Goal: Task Accomplishment & Management: Manage account settings

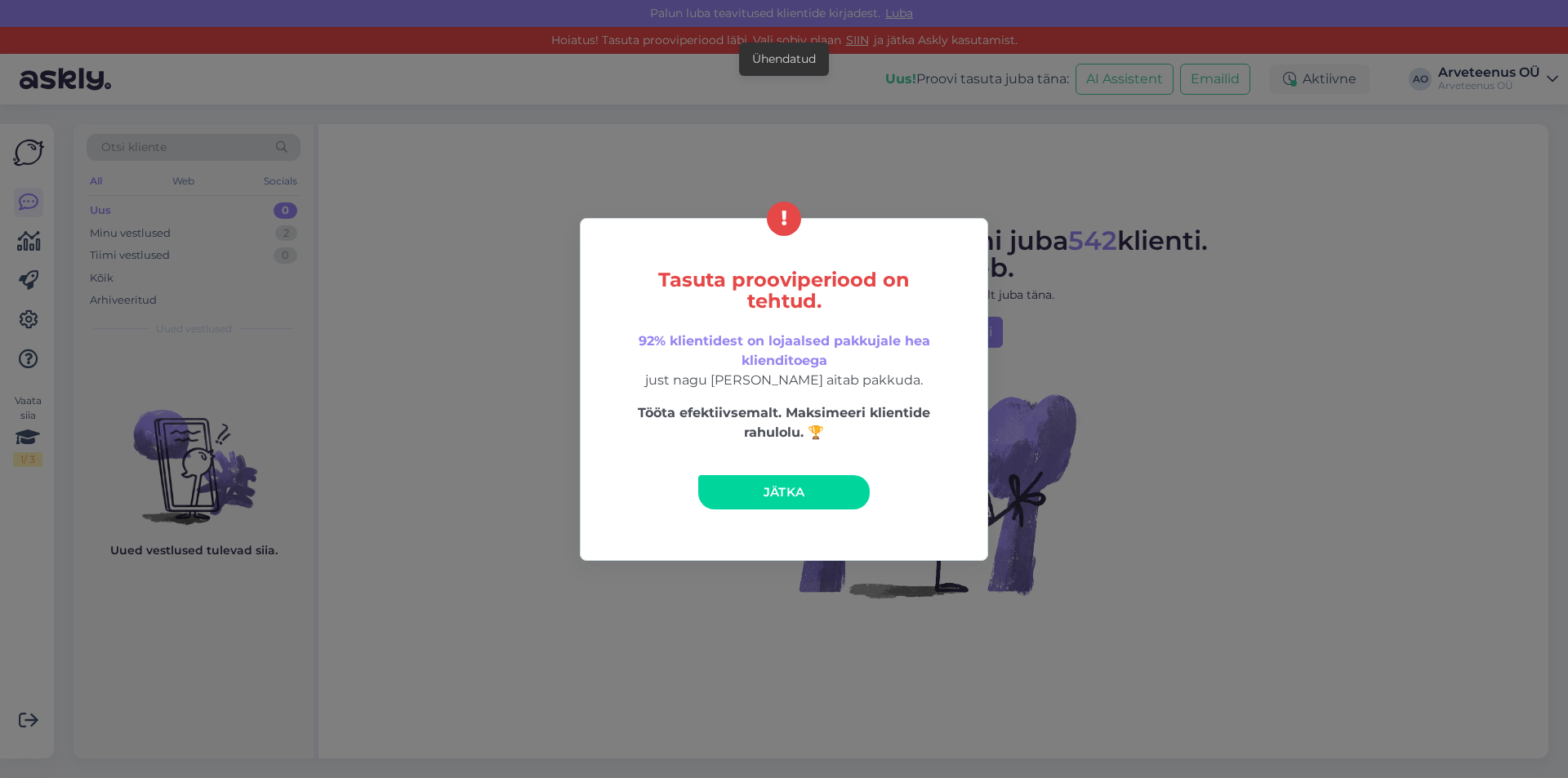
click at [747, 498] on link "Jätka" at bounding box center [784, 491] width 172 height 34
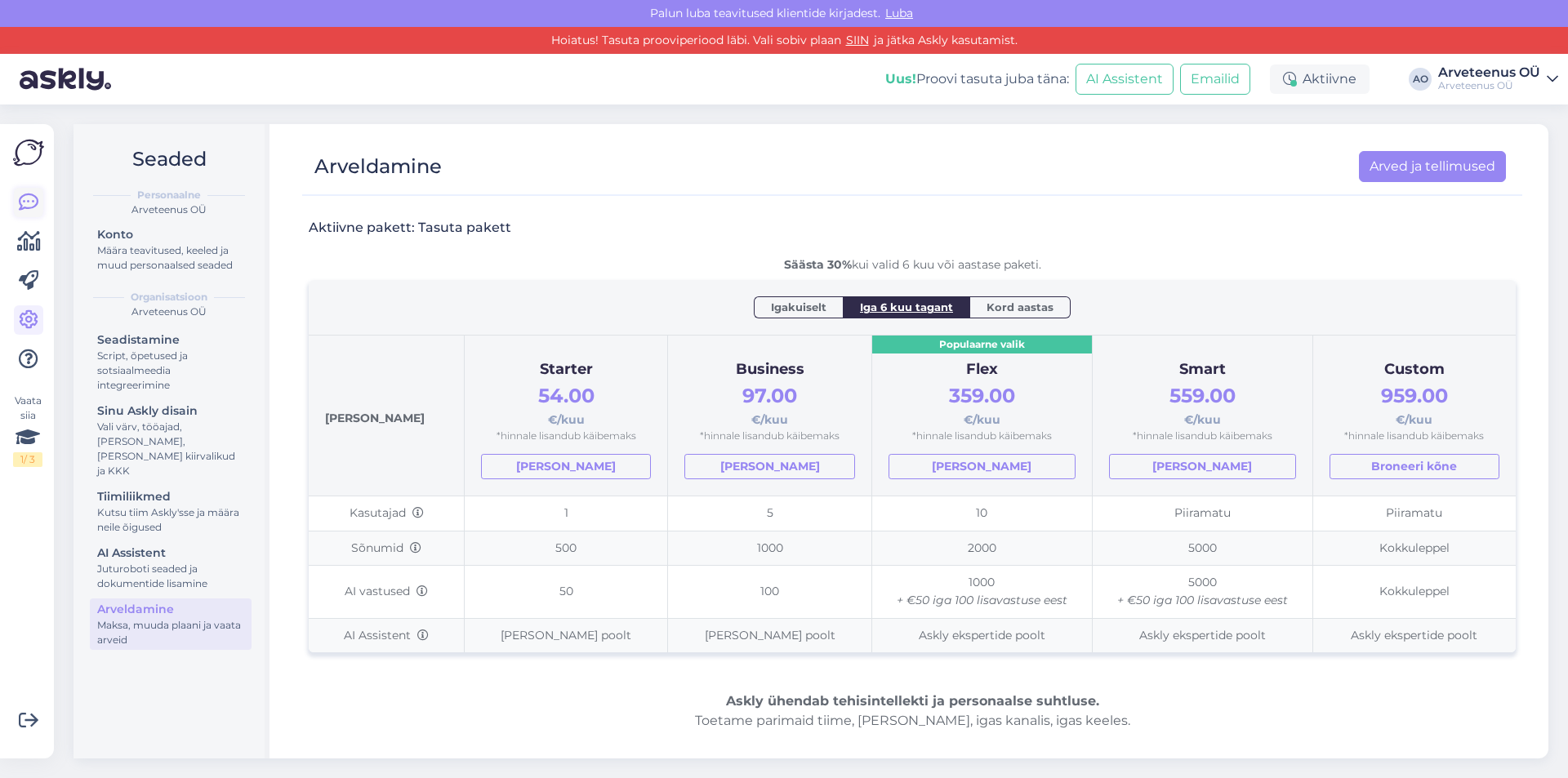
click at [26, 203] on icon at bounding box center [28, 202] width 19 height 19
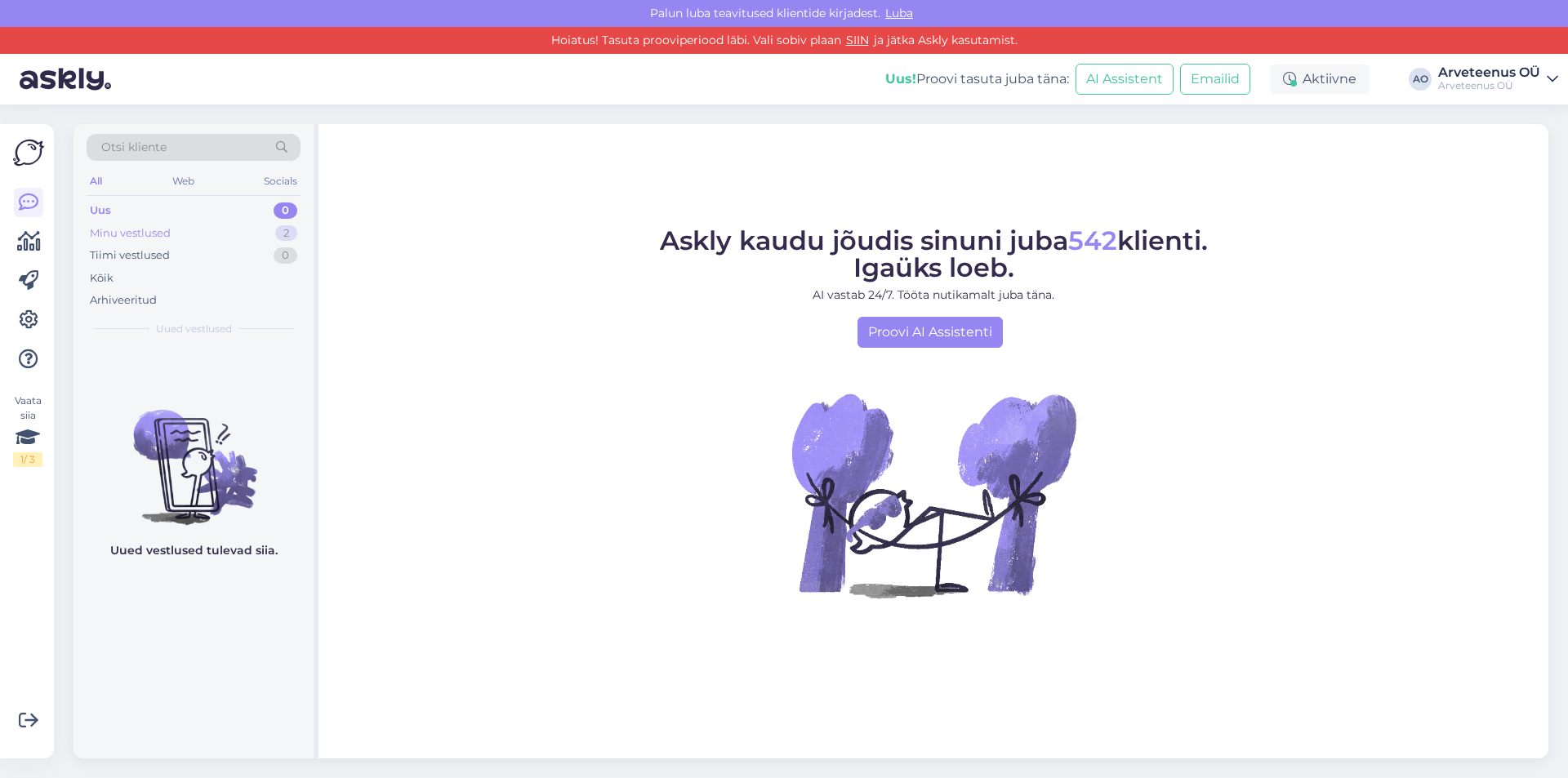
click at [156, 237] on div "Minu vestlused" at bounding box center [131, 233] width 81 height 17
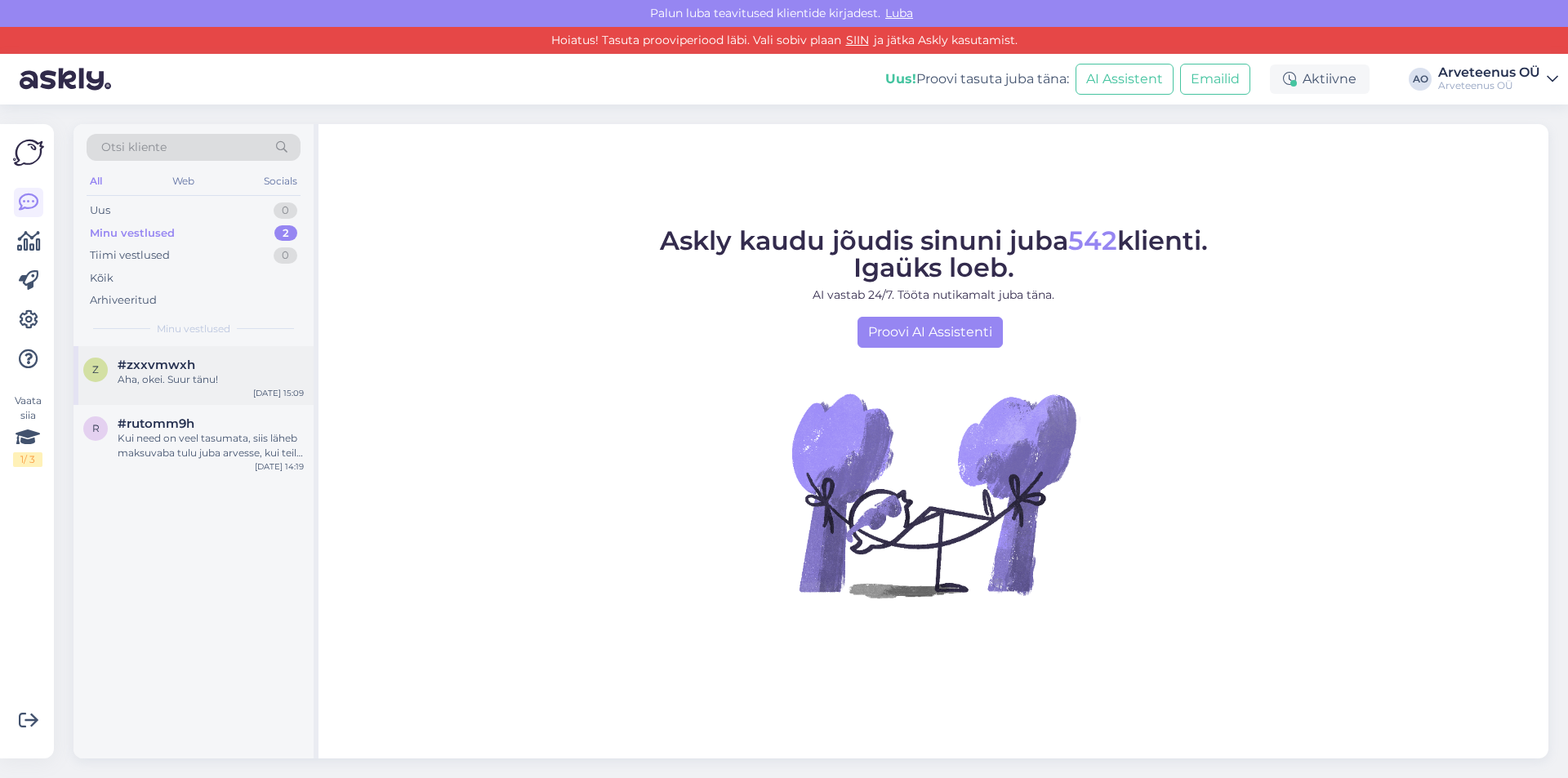
click at [148, 377] on div "Aha, okei. Suur tänu!" at bounding box center [210, 379] width 187 height 15
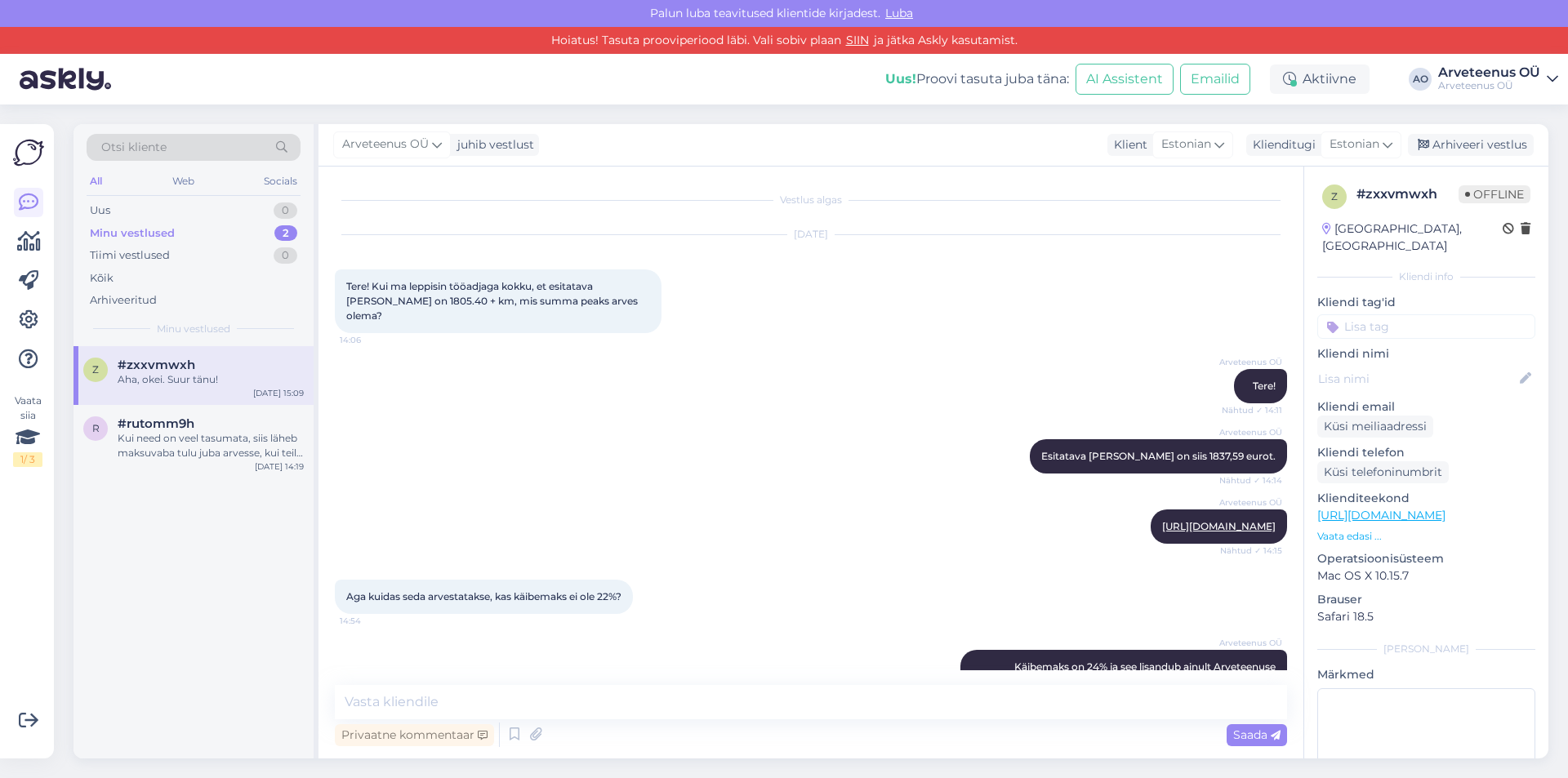
scroll to position [102, 0]
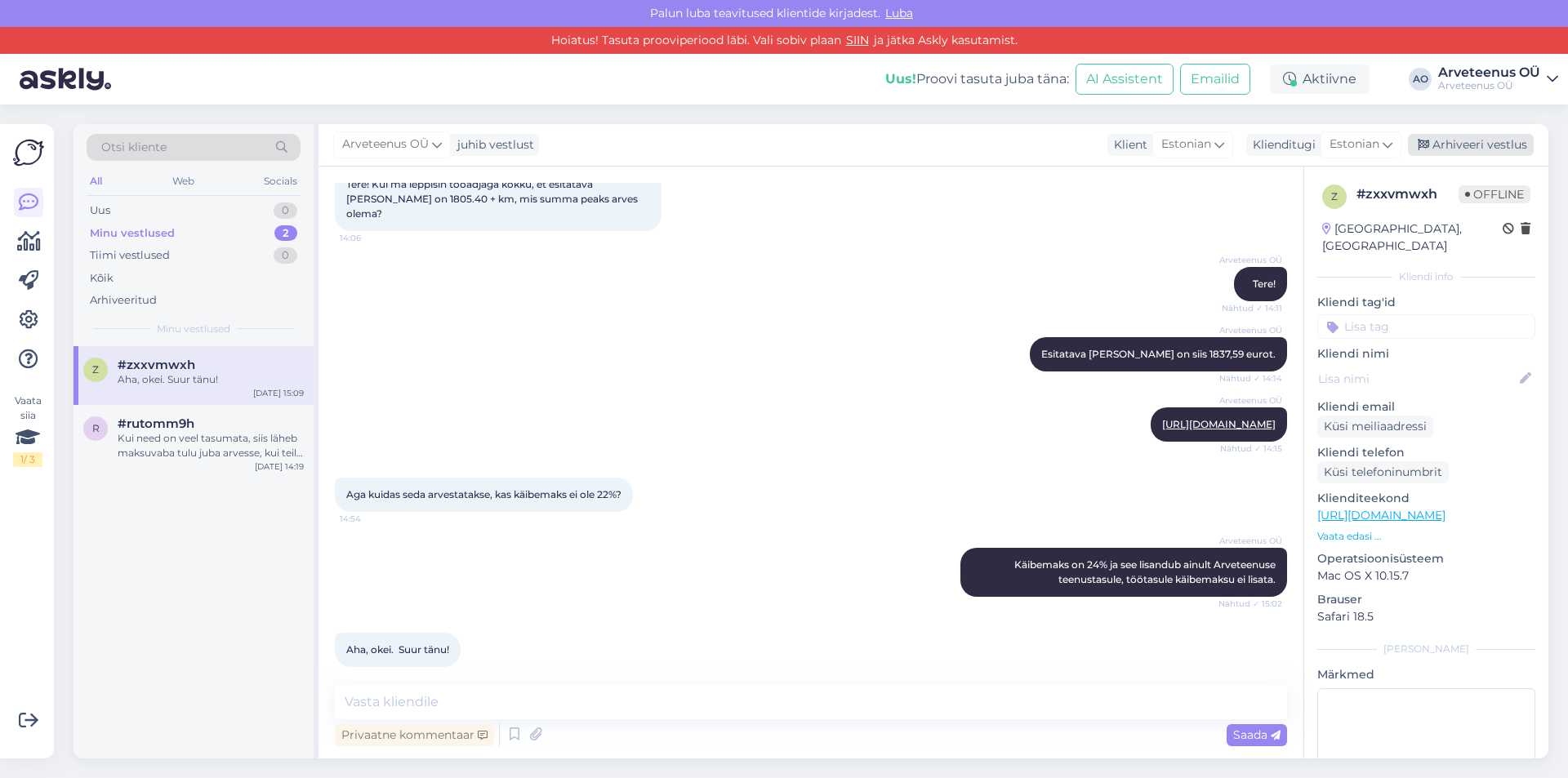
click at [1476, 152] on div "Arhiveeri vestlus" at bounding box center [1471, 145] width 126 height 22
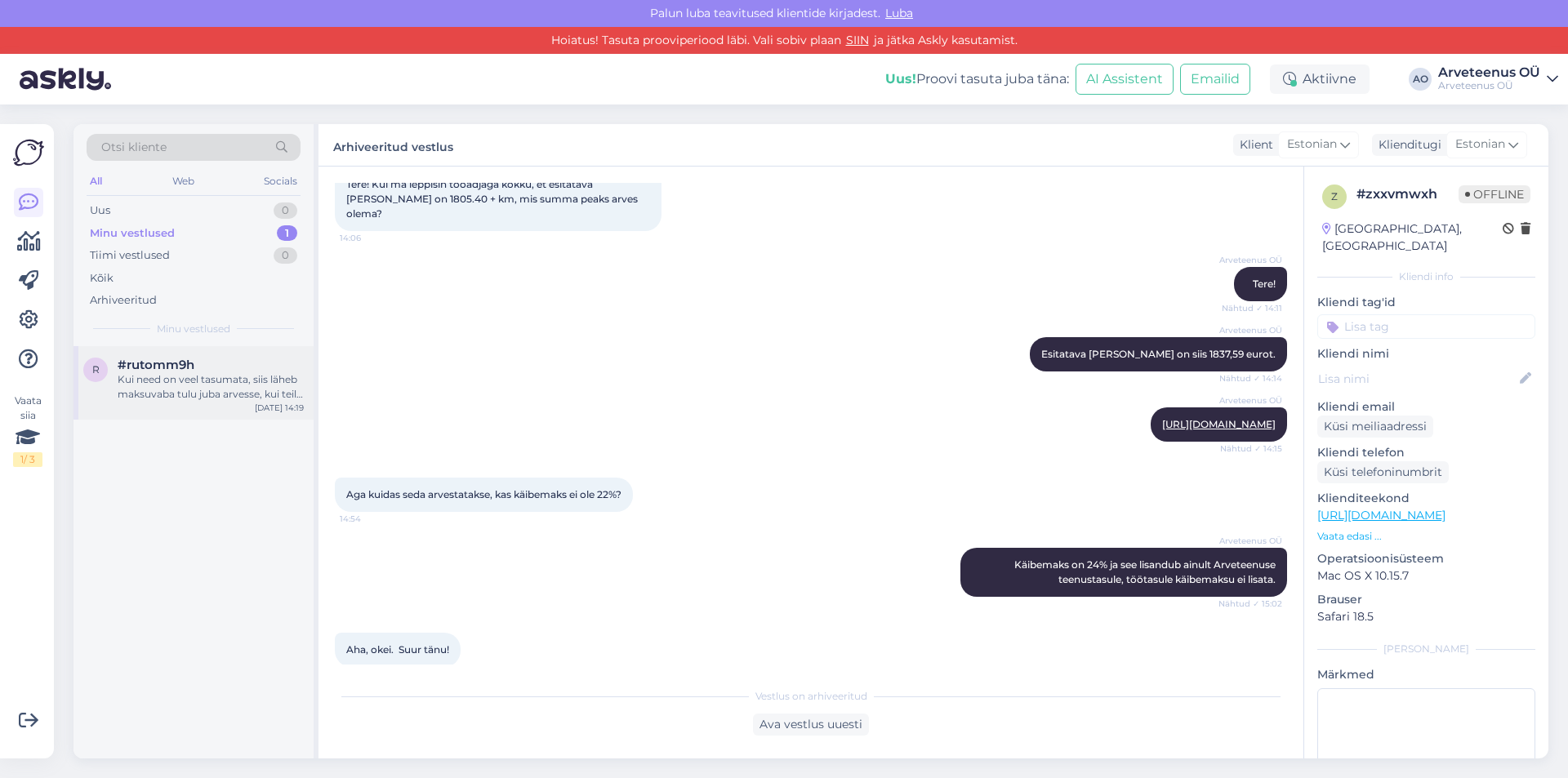
click at [244, 384] on div "Kui need on veel tasumata, siis läheb maksuvaba tulu juba arvesse, kui teile vä…" at bounding box center [210, 387] width 187 height 29
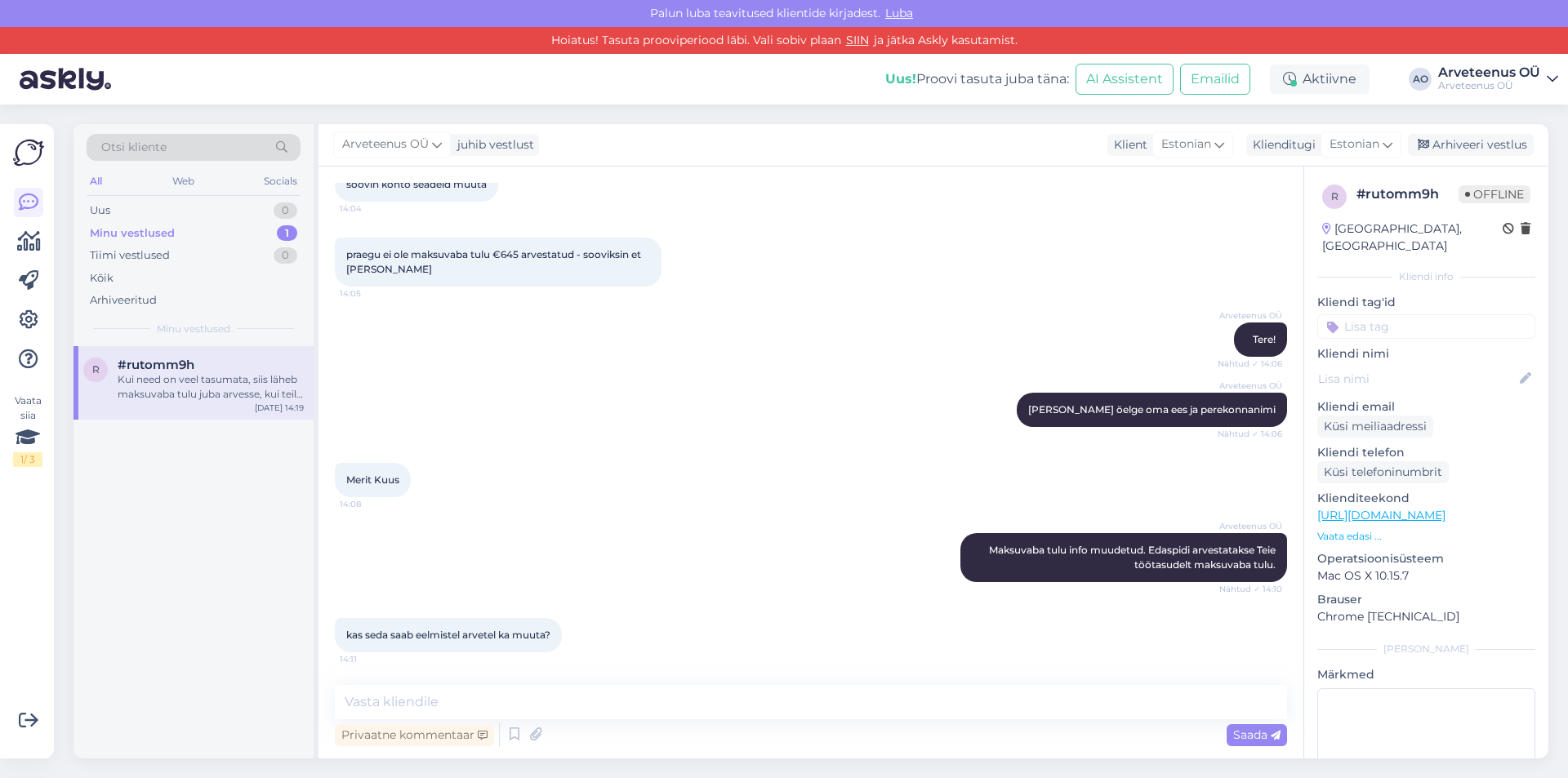
scroll to position [257, 0]
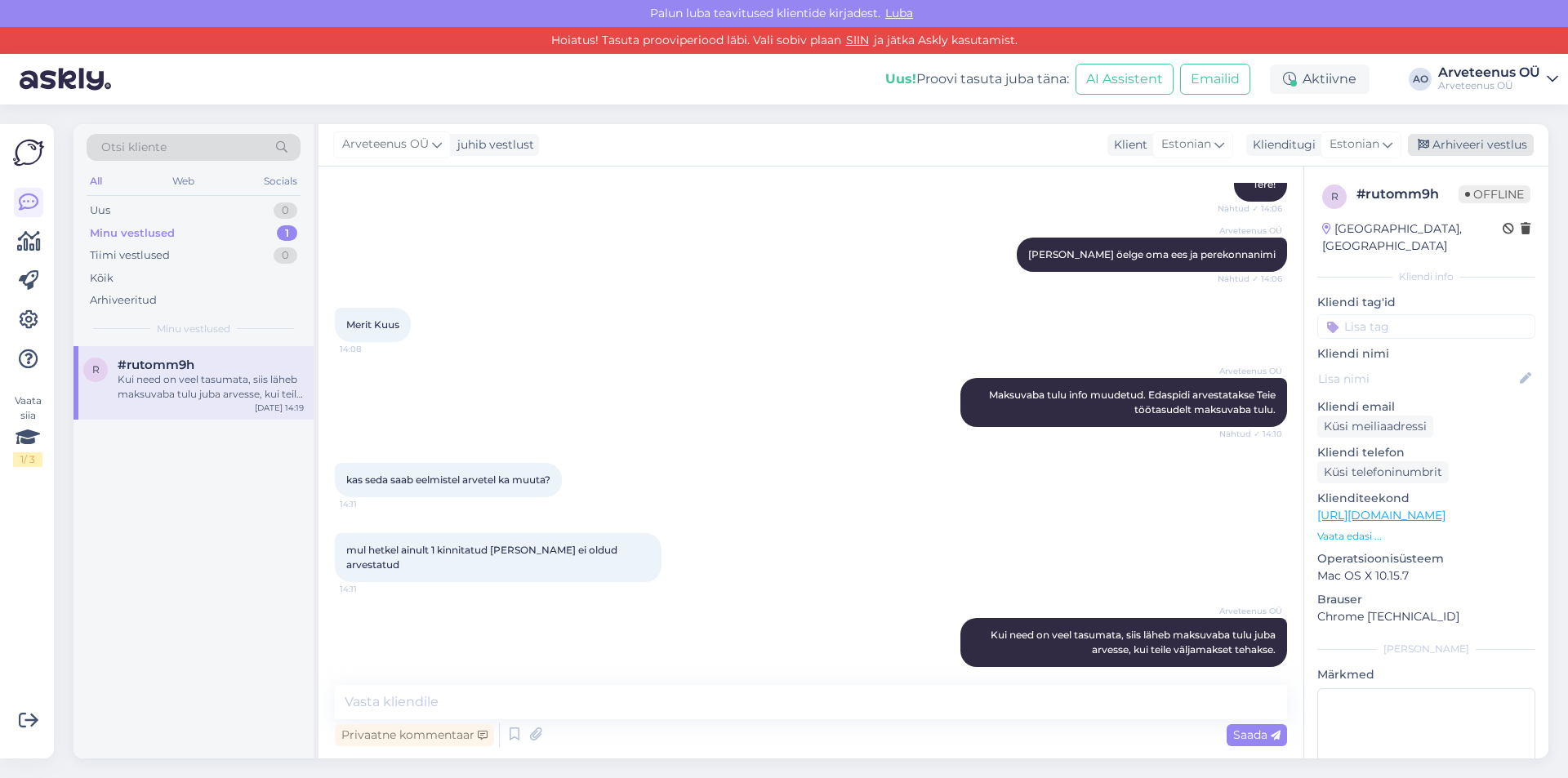
click at [1470, 144] on div "Arhiveeri vestlus" at bounding box center [1471, 145] width 126 height 22
